Goal: Browse casually

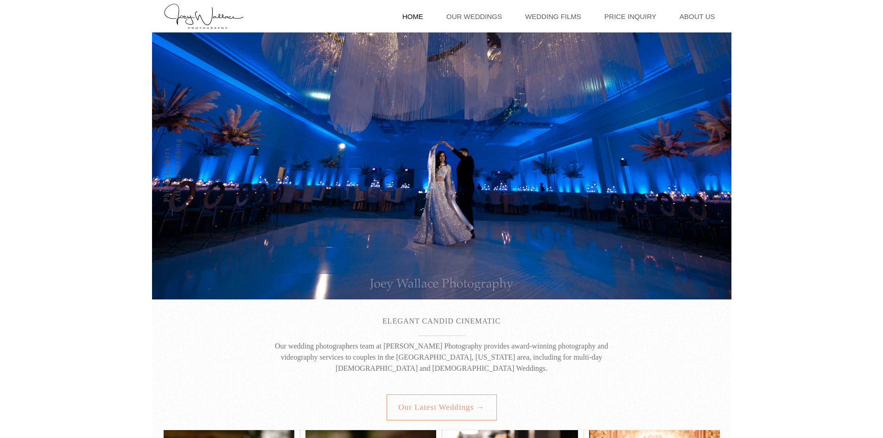
click at [497, 401] on link "Our latest weddings →" at bounding box center [442, 407] width 110 height 26
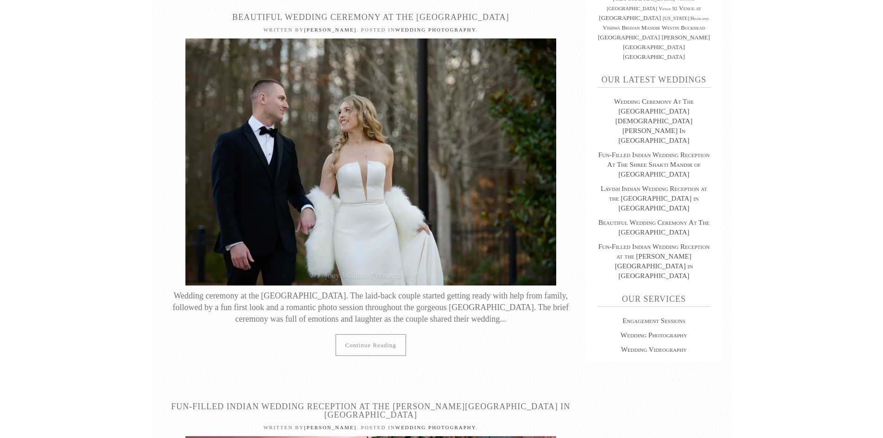
scroll to position [463, 0]
click at [358, 339] on link "Continue reading" at bounding box center [371, 345] width 70 height 22
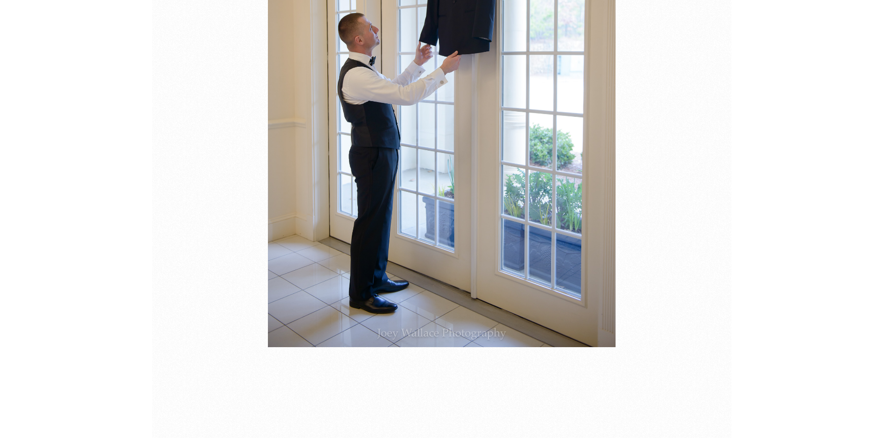
scroll to position [7102, 0]
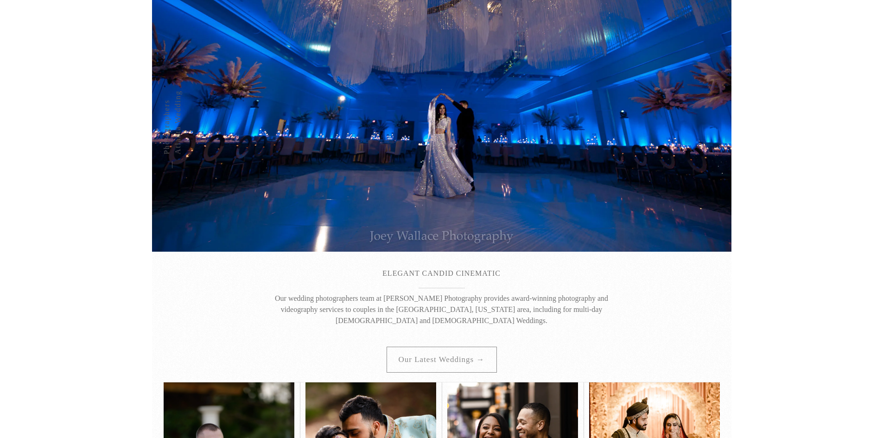
scroll to position [47, 0]
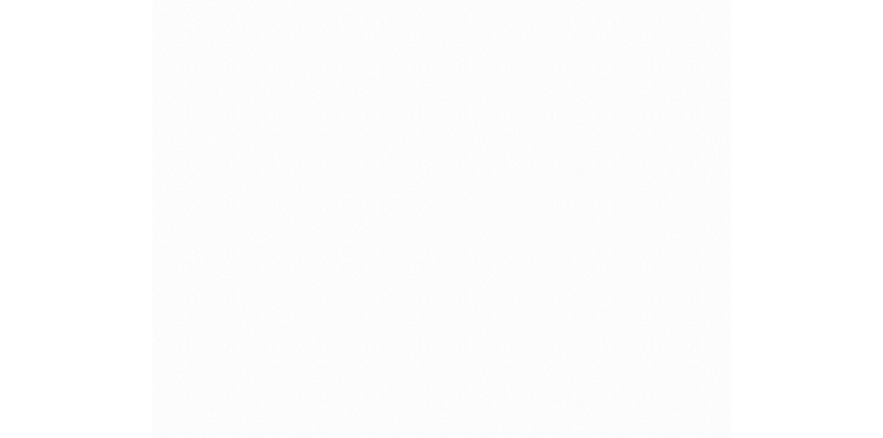
scroll to position [10752, 0]
